Goal: Information Seeking & Learning: Learn about a topic

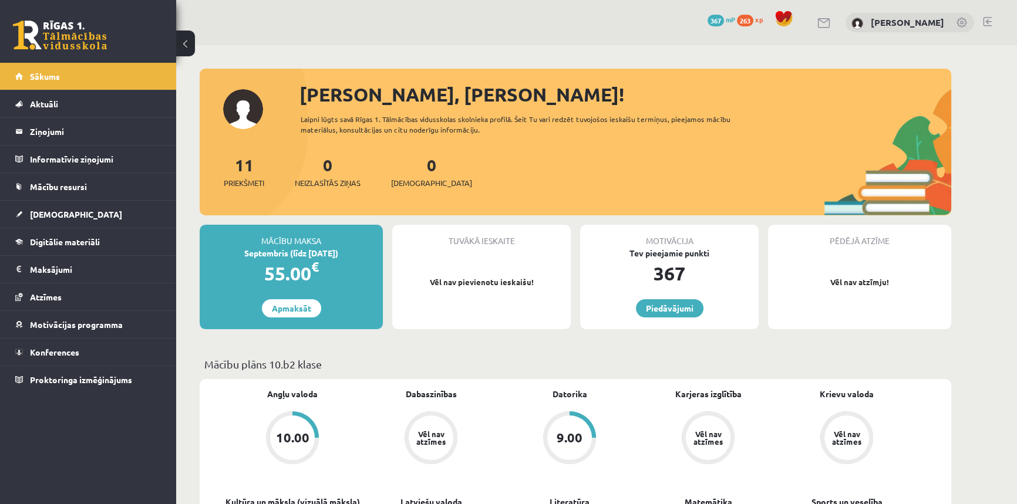
click at [578, 434] on div "9.00" at bounding box center [569, 437] width 26 height 13
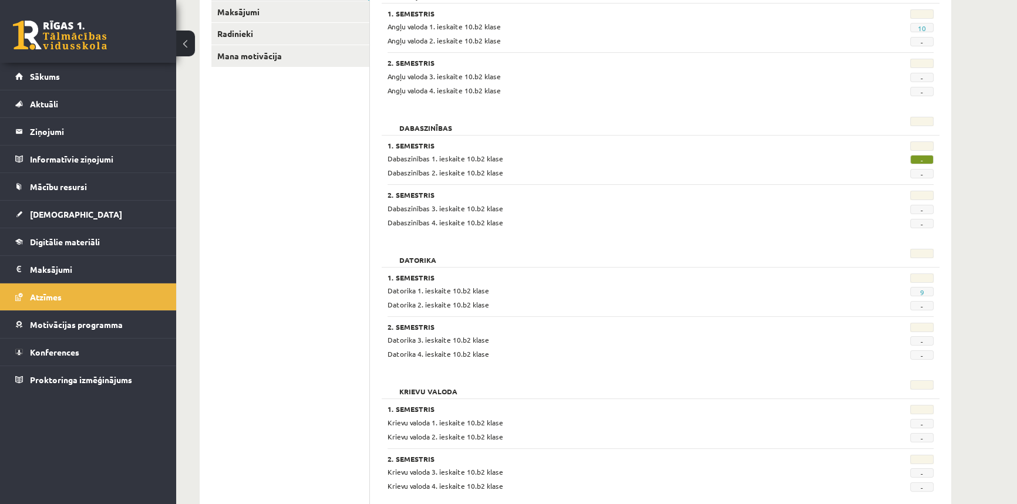
scroll to position [213, 0]
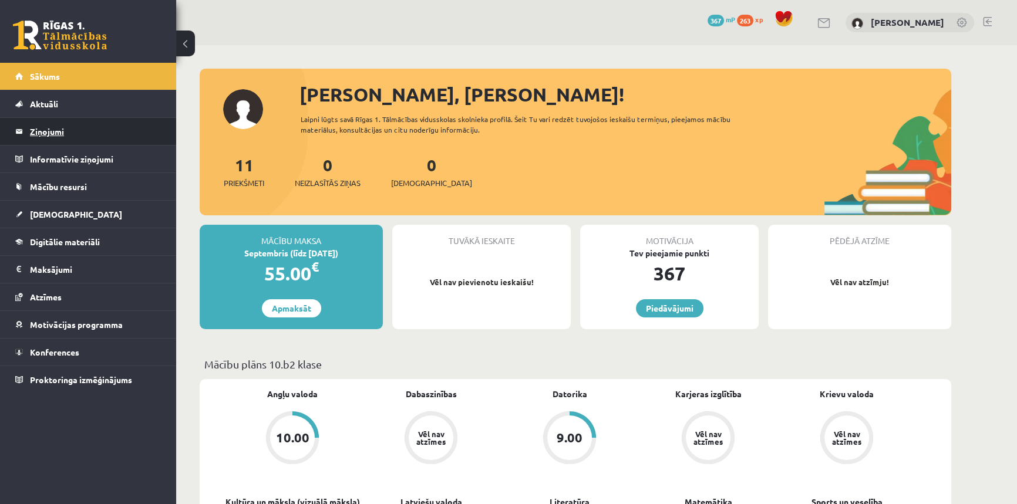
click at [23, 131] on link "Ziņojumi 0" at bounding box center [88, 131] width 146 height 27
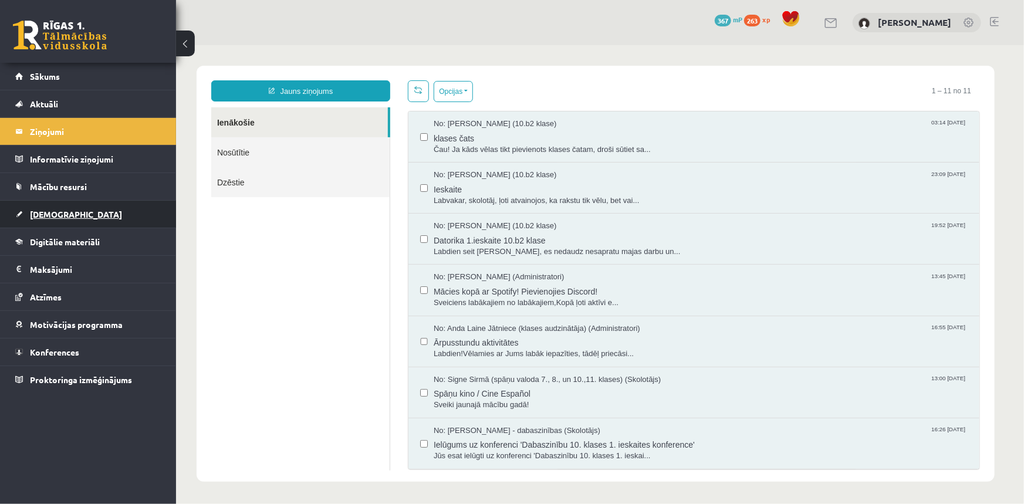
click at [56, 217] on span "[DEMOGRAPHIC_DATA]" at bounding box center [76, 214] width 92 height 11
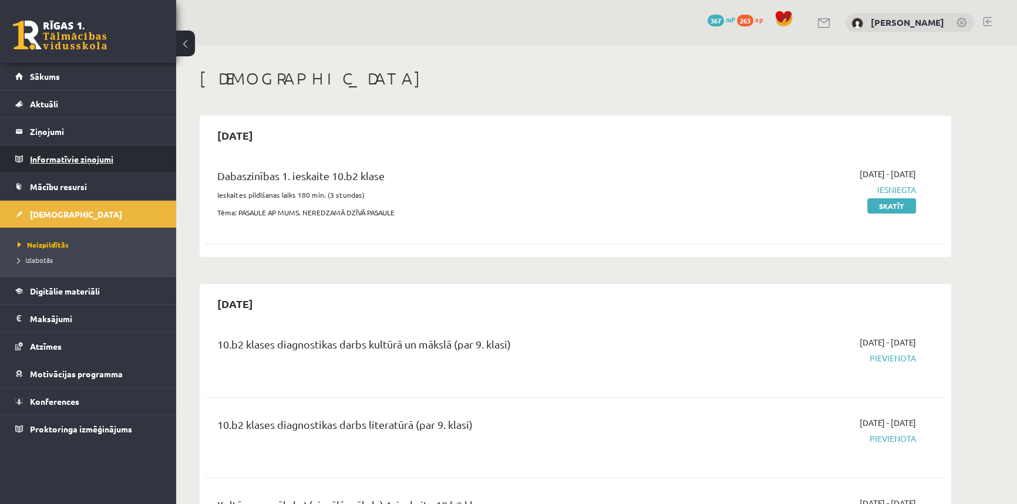
click at [39, 158] on legend "Informatīvie ziņojumi 0" at bounding box center [95, 159] width 131 height 27
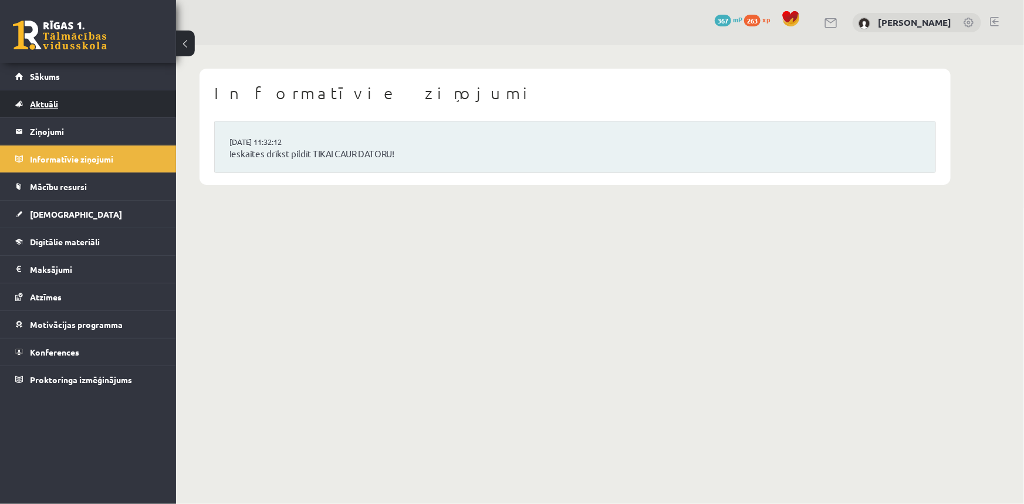
click at [59, 102] on link "Aktuāli" at bounding box center [88, 103] width 146 height 27
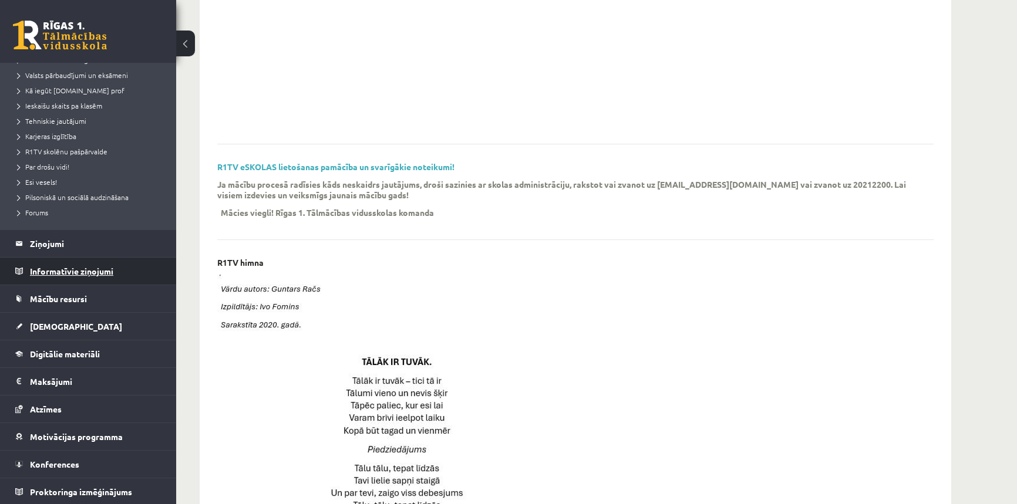
scroll to position [427, 0]
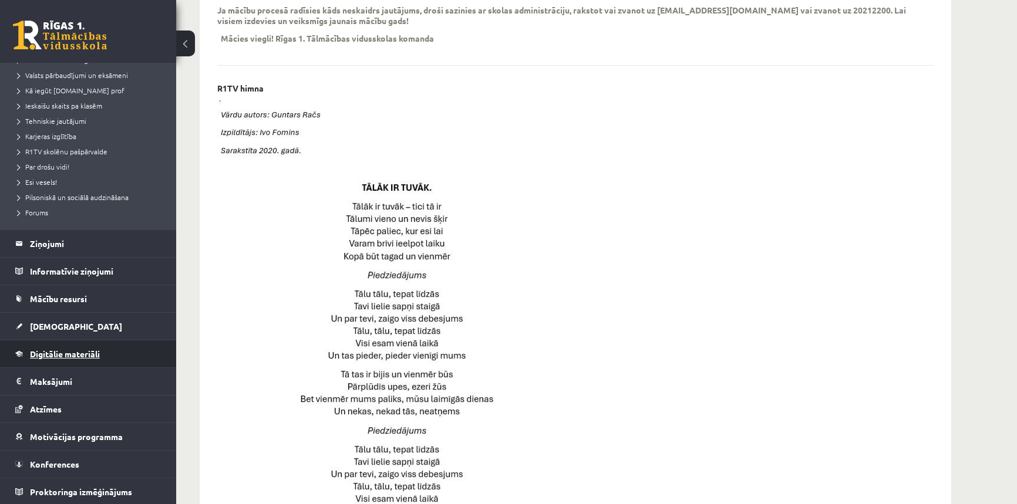
click at [48, 352] on span "Digitālie materiāli" at bounding box center [65, 354] width 70 height 11
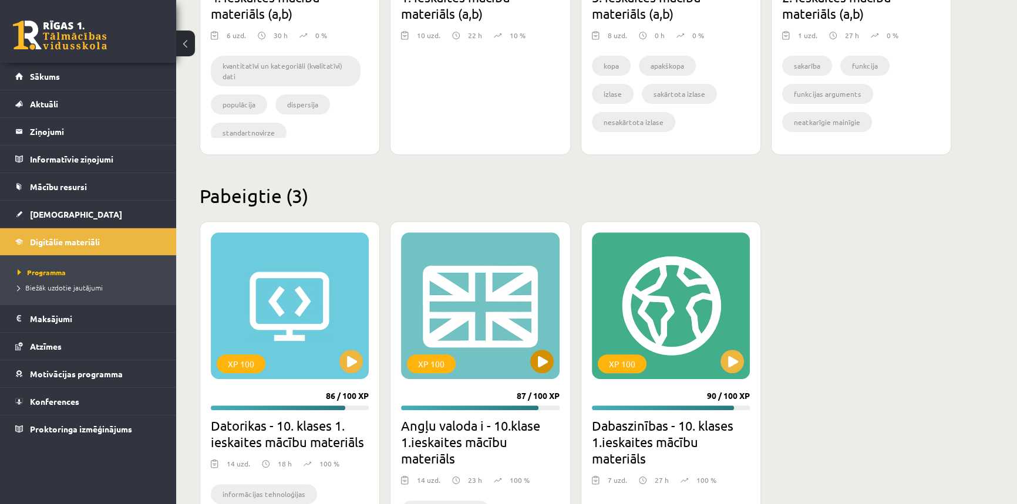
scroll to position [587, 0]
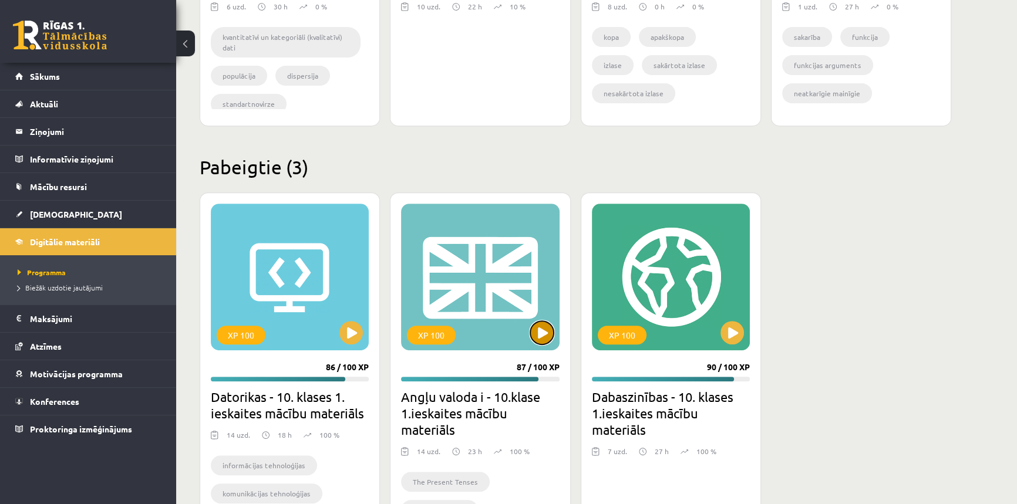
click at [536, 333] on button at bounding box center [541, 332] width 23 height 23
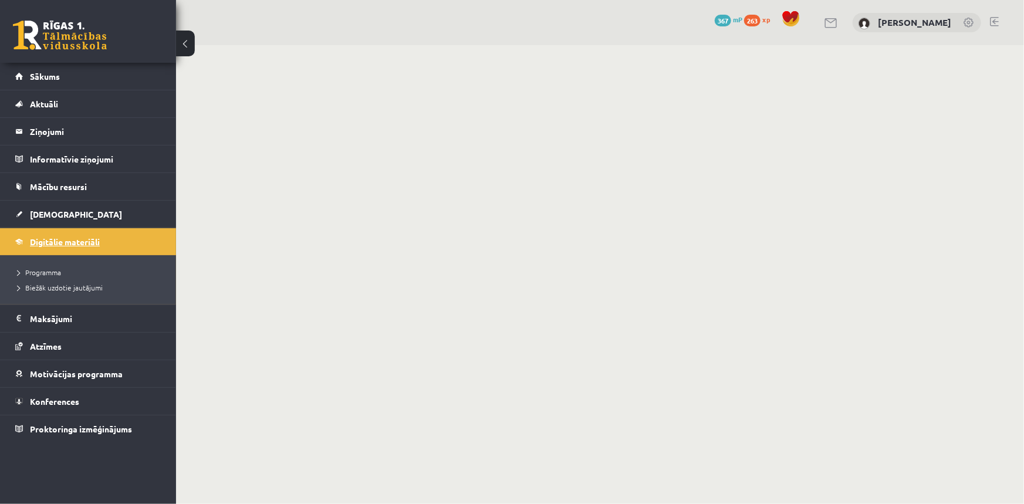
click at [91, 235] on link "Digitālie materiāli" at bounding box center [88, 241] width 146 height 27
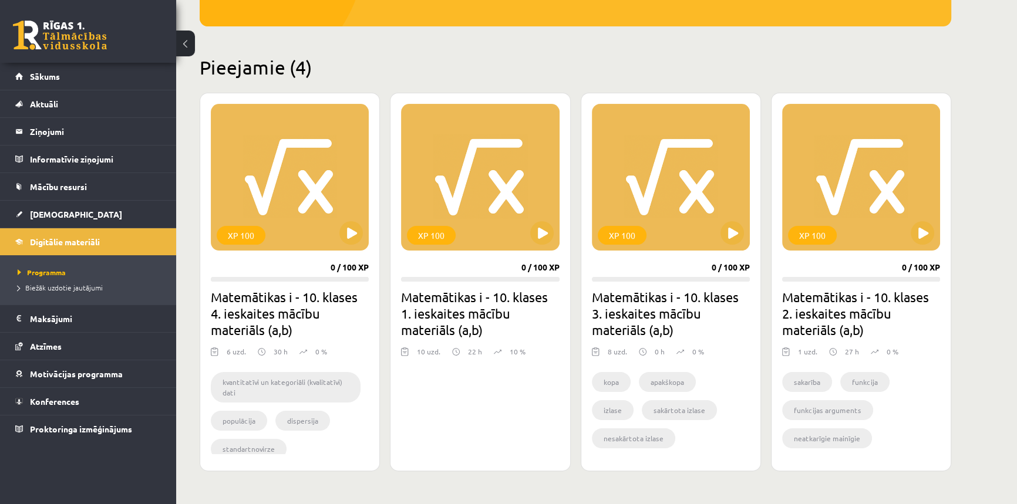
scroll to position [587, 0]
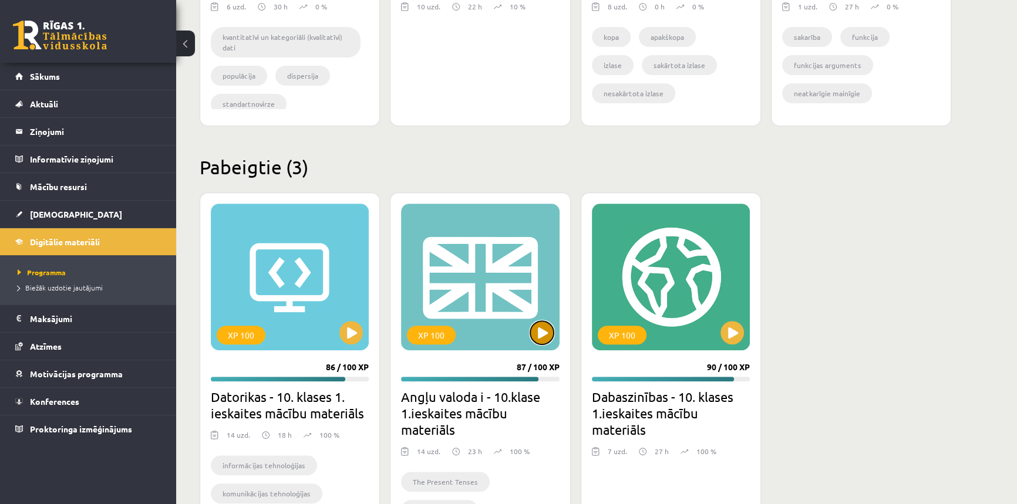
click at [533, 328] on button at bounding box center [541, 332] width 23 height 23
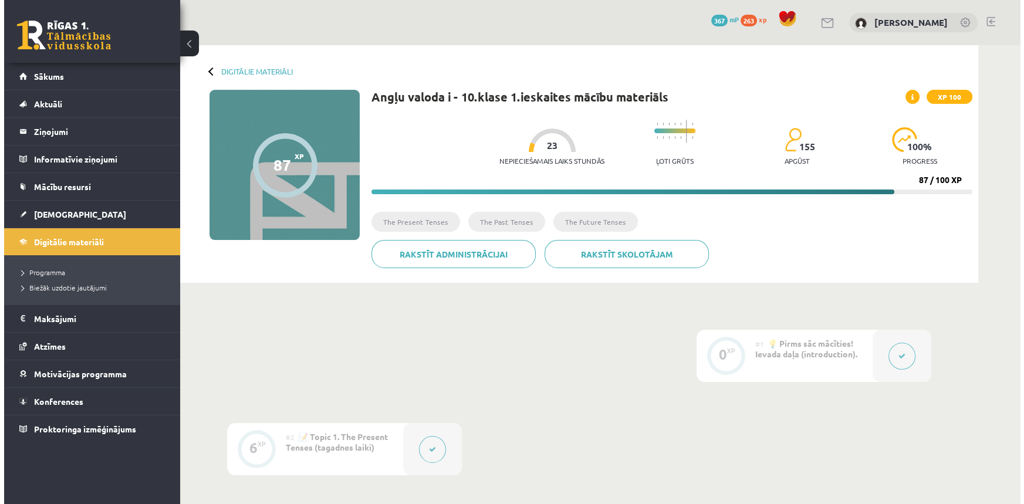
scroll to position [373, 0]
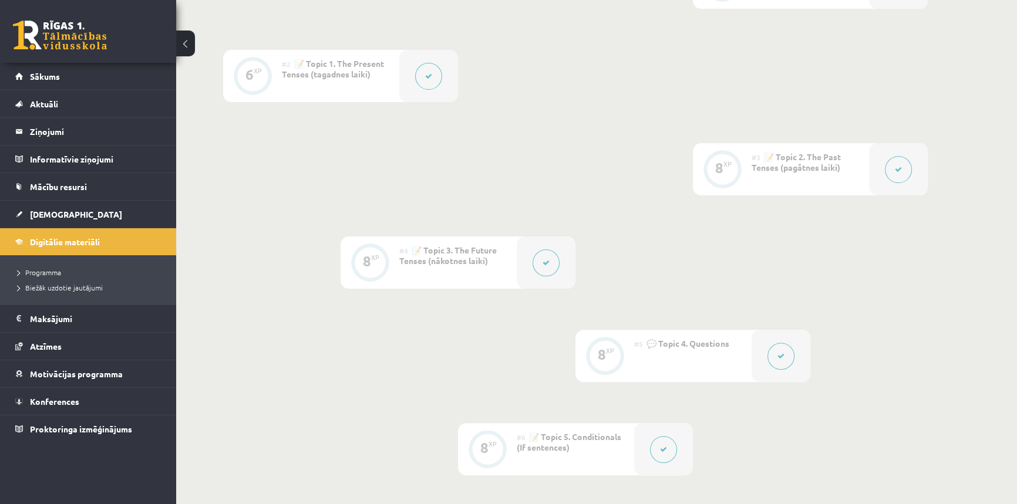
click at [556, 262] on button at bounding box center [545, 262] width 27 height 27
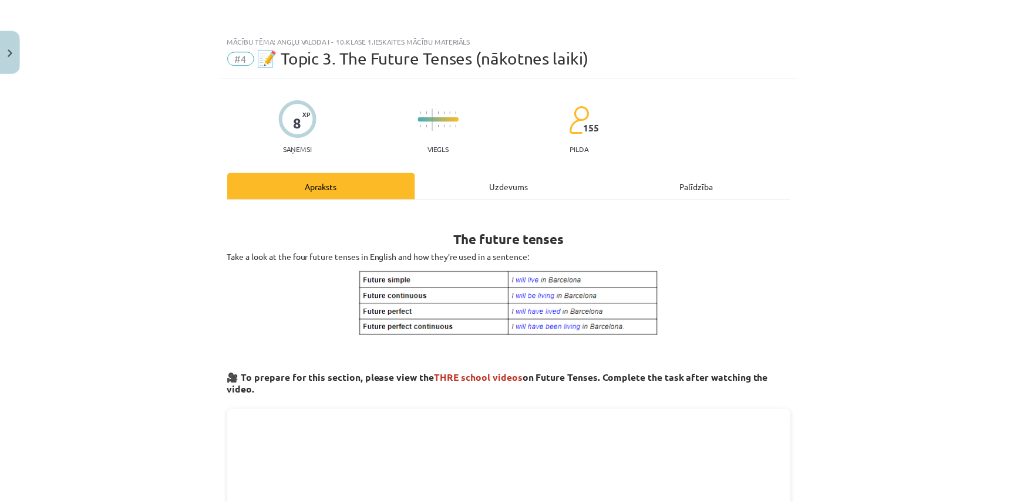
scroll to position [0, 0]
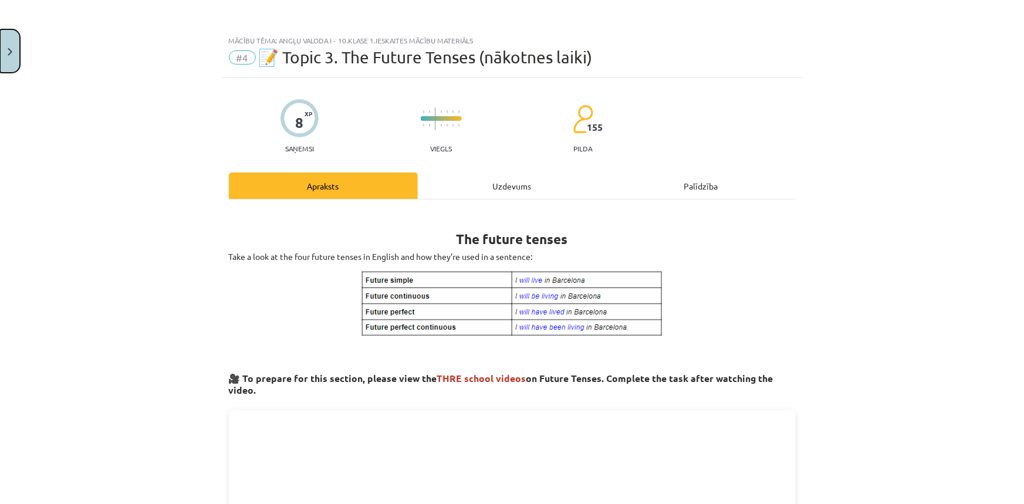
click at [6, 45] on button "Close" at bounding box center [10, 50] width 20 height 43
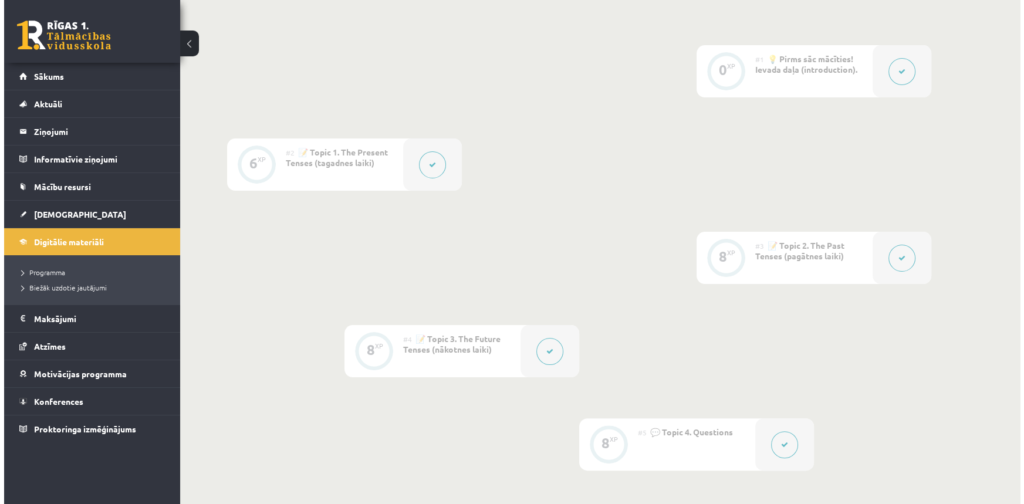
scroll to position [213, 0]
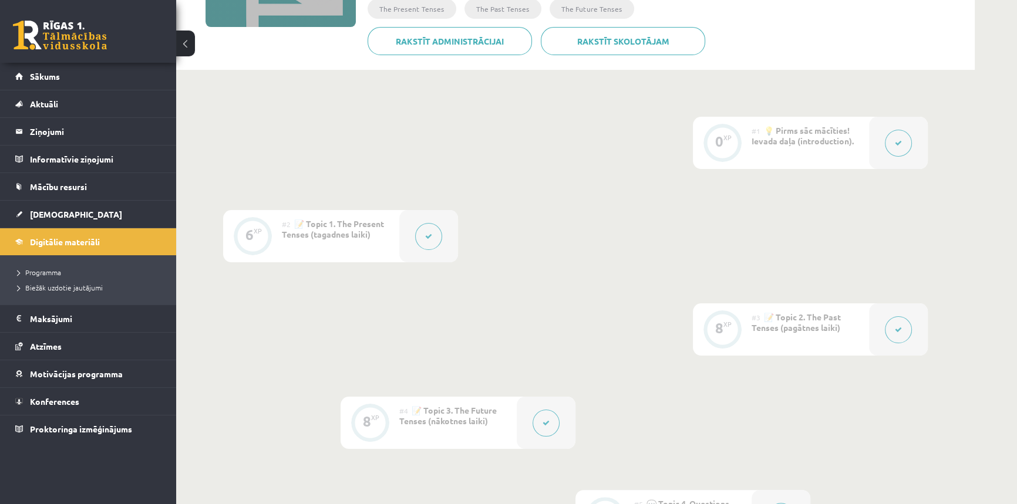
click at [400, 223] on div at bounding box center [428, 236] width 59 height 52
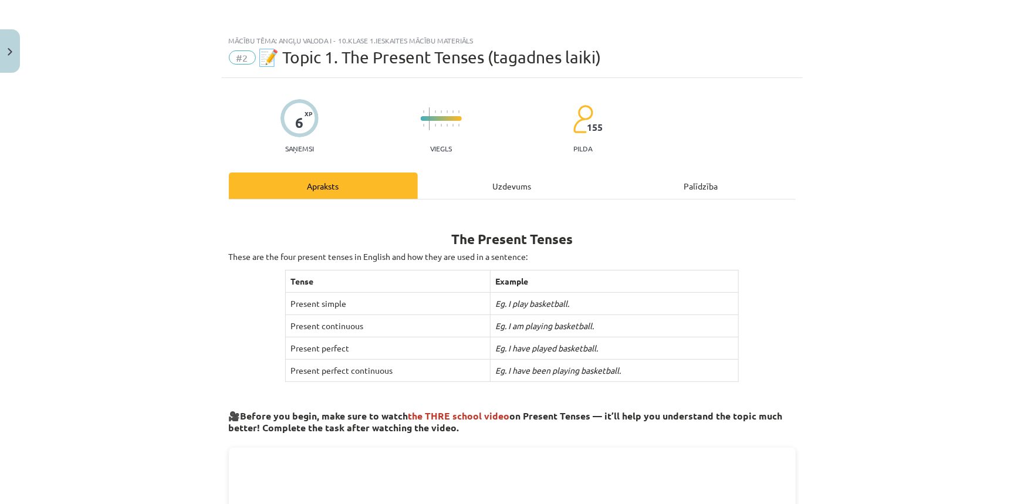
click at [415, 241] on div "Mācību tēma: Angļu valoda i - 10.klase 1.ieskaites mācību materiāls #2 📝 Topic …" at bounding box center [512, 252] width 1024 height 504
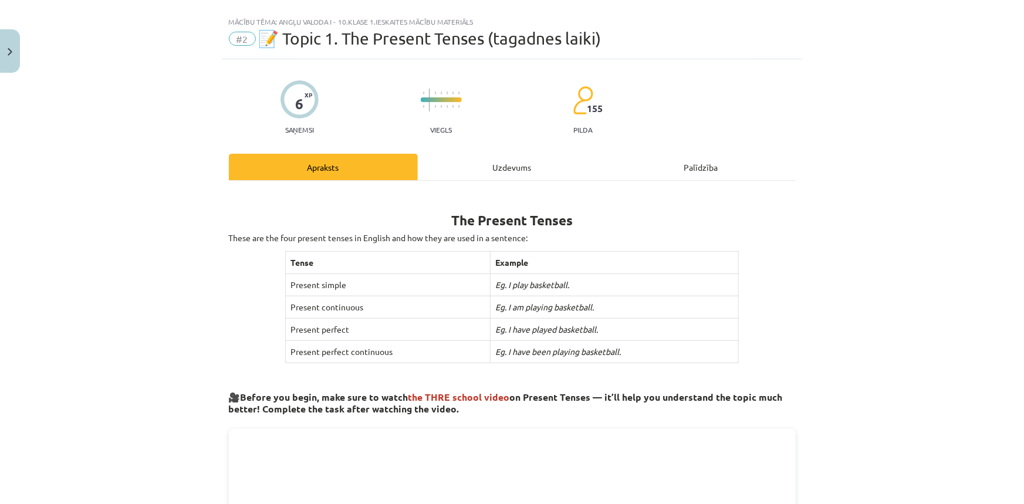
scroll to position [0, 0]
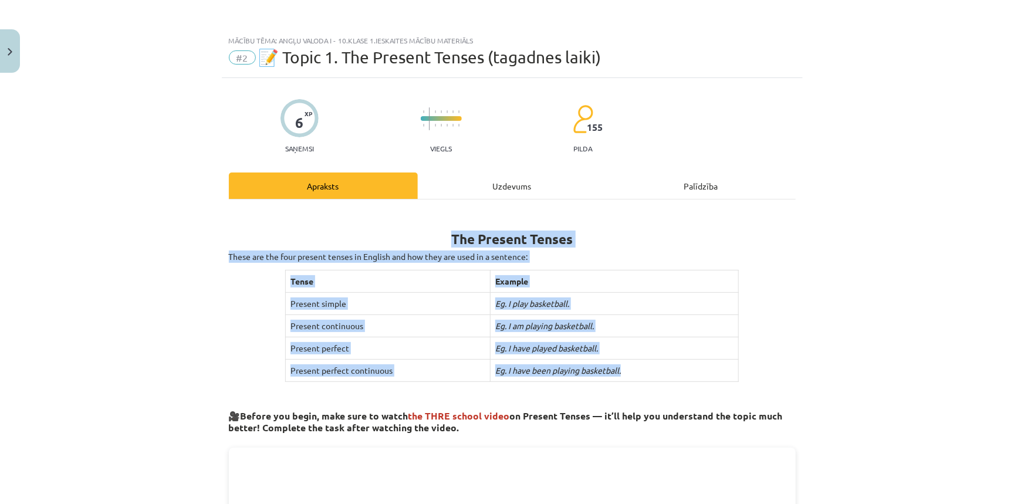
drag, startPoint x: 434, startPoint y: 225, endPoint x: 646, endPoint y: 339, distance: 239.7
click at [621, 242] on h1 "The Present Tenses" at bounding box center [512, 228] width 567 height 37
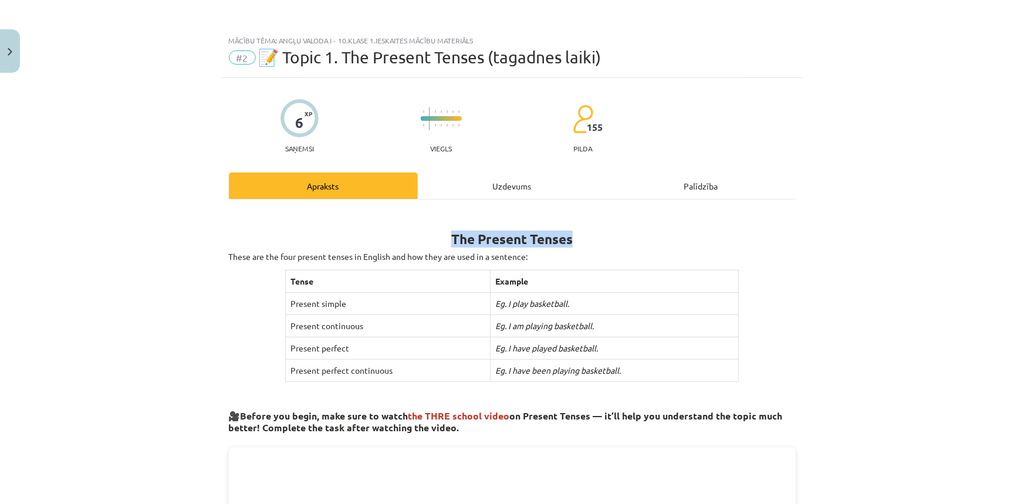
drag, startPoint x: 440, startPoint y: 237, endPoint x: 538, endPoint y: 239, distance: 98.1
click at [598, 239] on h1 "The Present Tenses" at bounding box center [512, 228] width 567 height 37
copy b "The Present Tenses"
drag, startPoint x: 256, startPoint y: 406, endPoint x: 227, endPoint y: 406, distance: 28.8
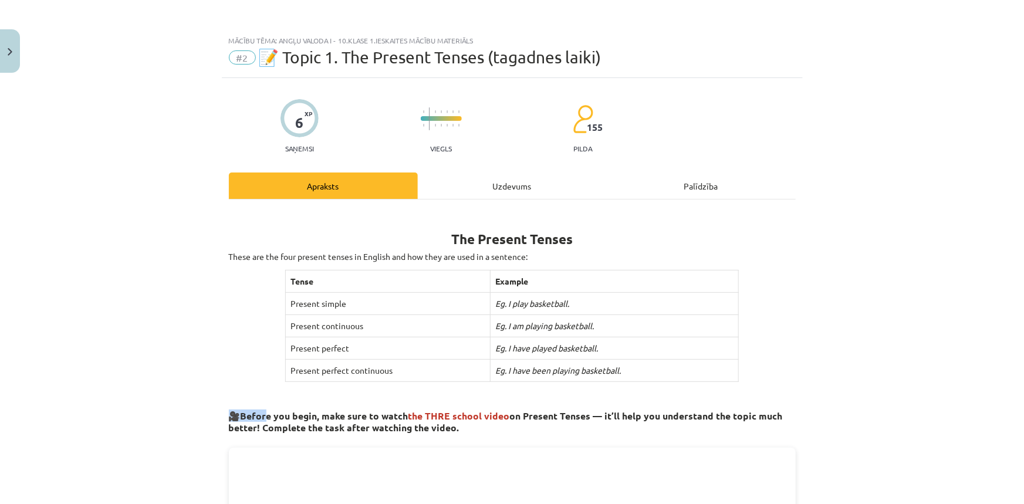
click at [229, 406] on h3 "🎥 Before you begin, make sure to watch the THRE school video on Present Tenses …" at bounding box center [512, 417] width 567 height 33
click at [208, 390] on div "Mācību tēma: Angļu valoda i - 10.klase 1.ieskaites mācību materiāls #2 📝 Topic …" at bounding box center [512, 252] width 1024 height 504
